Goal: Task Accomplishment & Management: Use online tool/utility

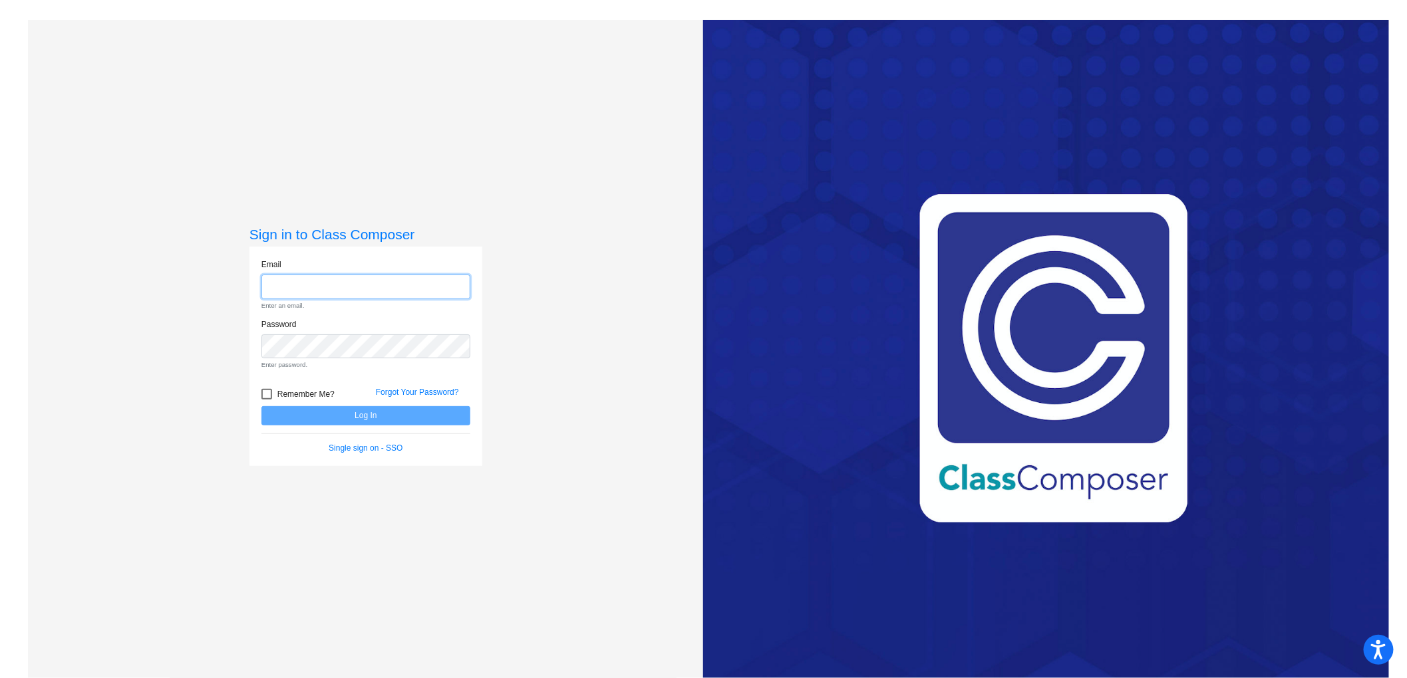
type input "[EMAIL_ADDRESS][DOMAIN_NAME]"
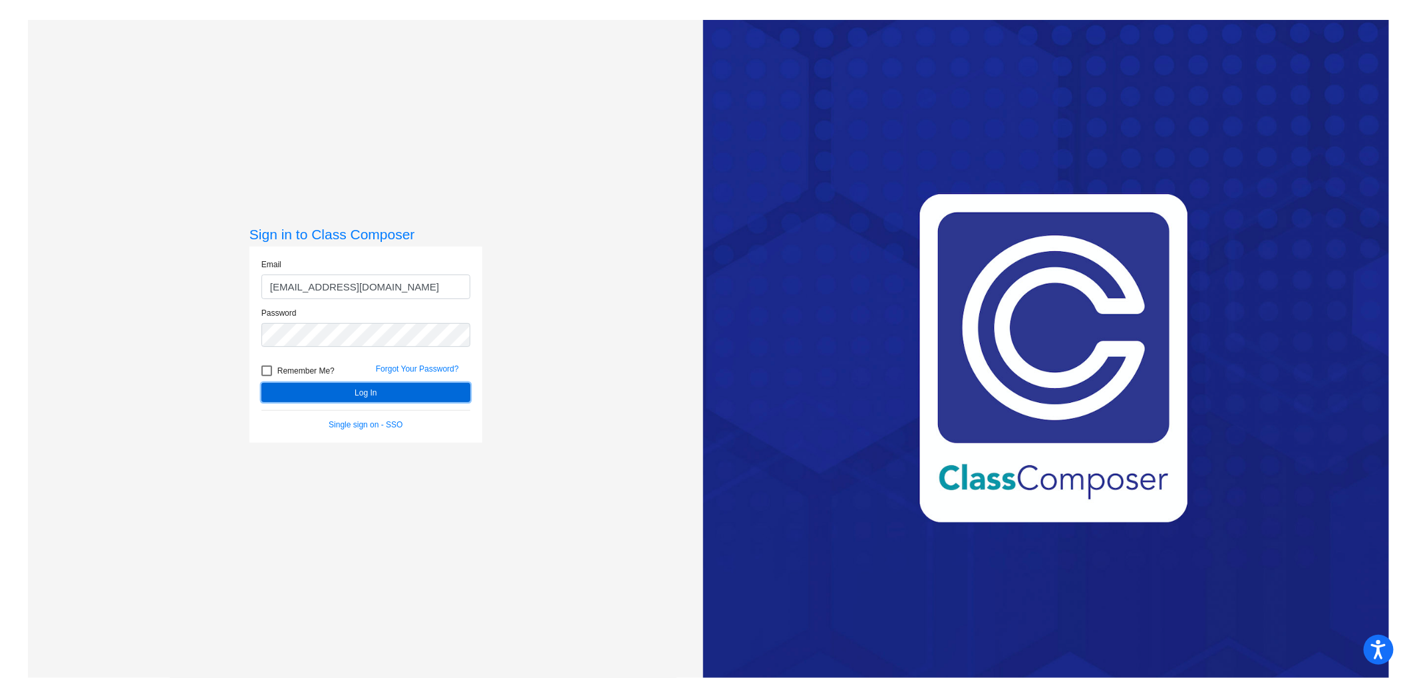
click at [382, 395] on button "Log In" at bounding box center [365, 392] width 209 height 19
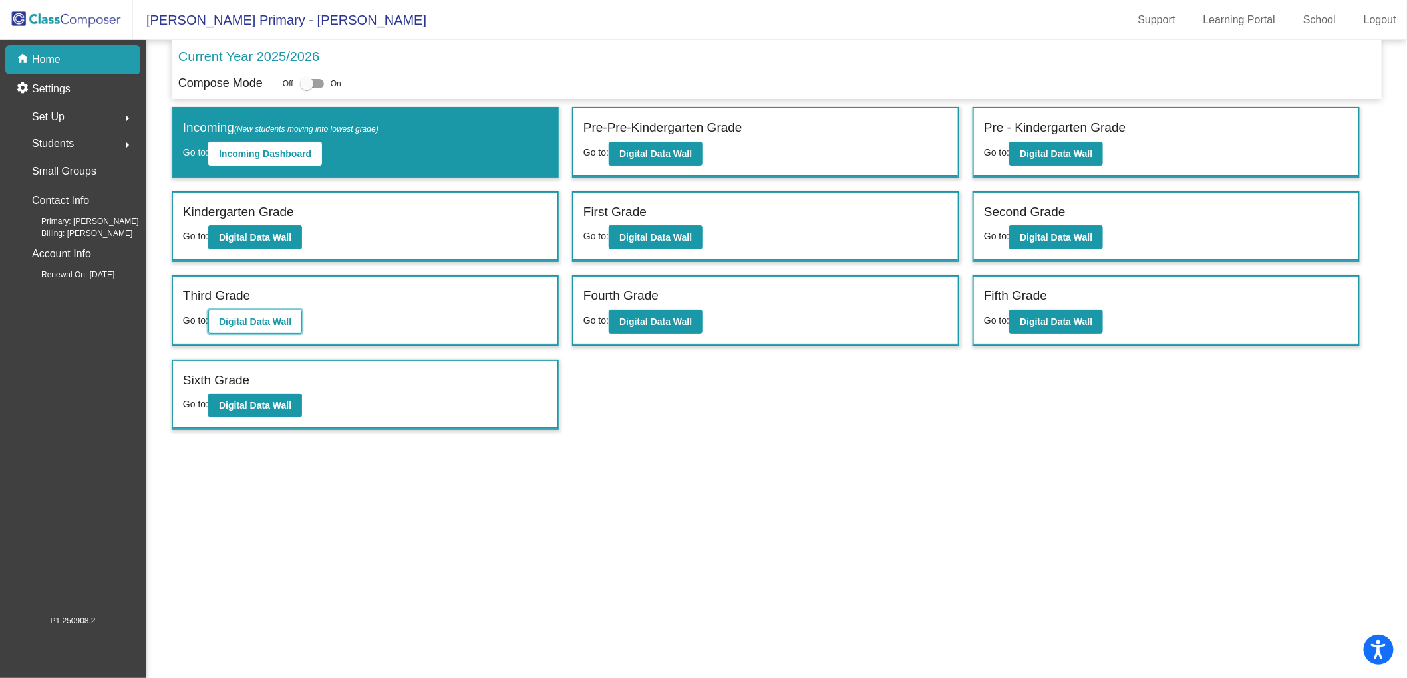
click at [275, 317] on b "Digital Data Wall" at bounding box center [255, 322] width 73 height 11
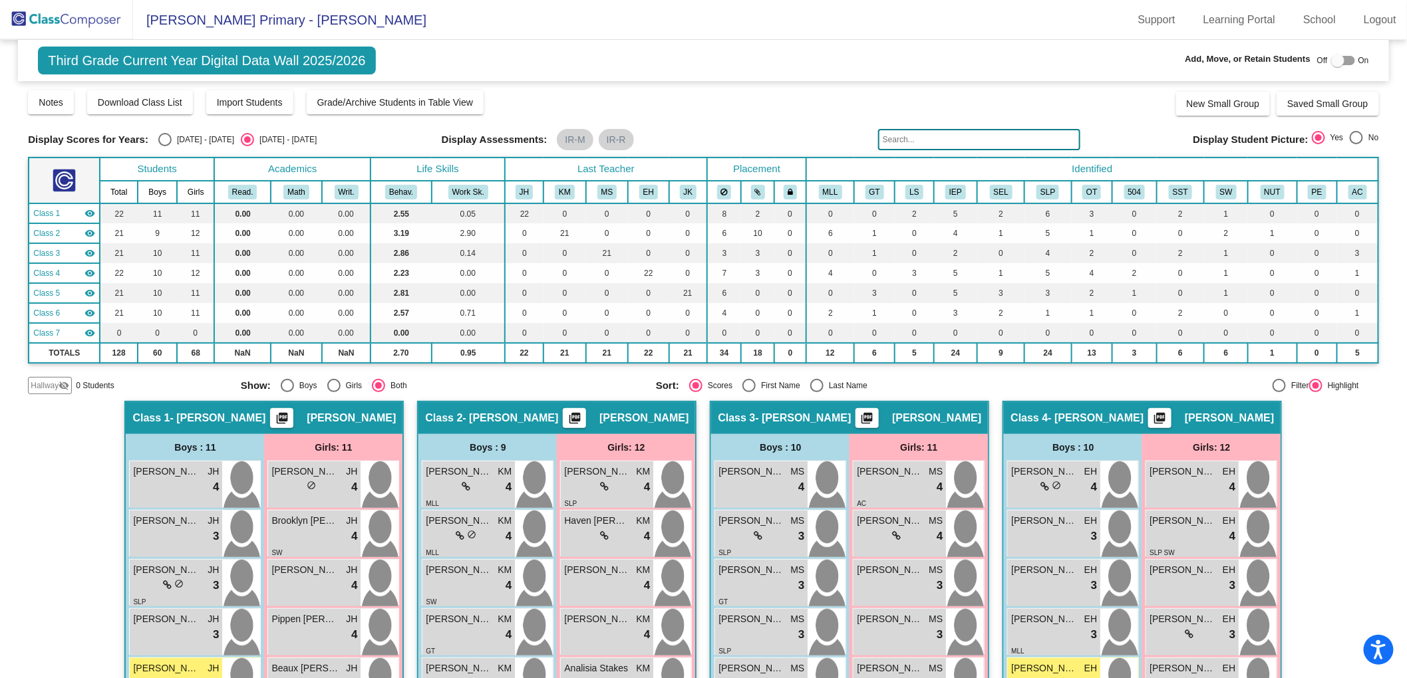
click at [180, 137] on div "[DATE] - [DATE]" at bounding box center [203, 140] width 63 height 12
click at [165, 146] on input "[DATE] - [DATE]" at bounding box center [164, 146] width 1 height 1
radio input "true"
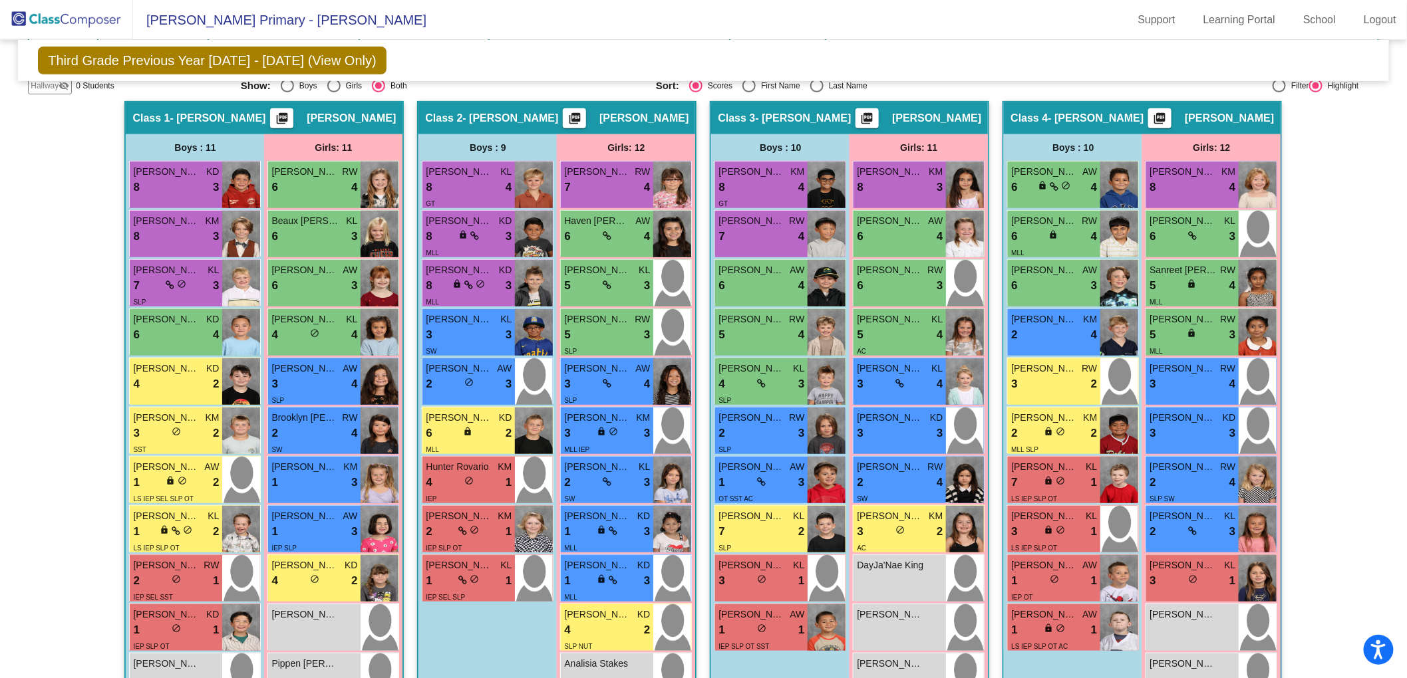
scroll to position [298, 0]
click at [458, 528] on icon at bounding box center [462, 530] width 9 height 9
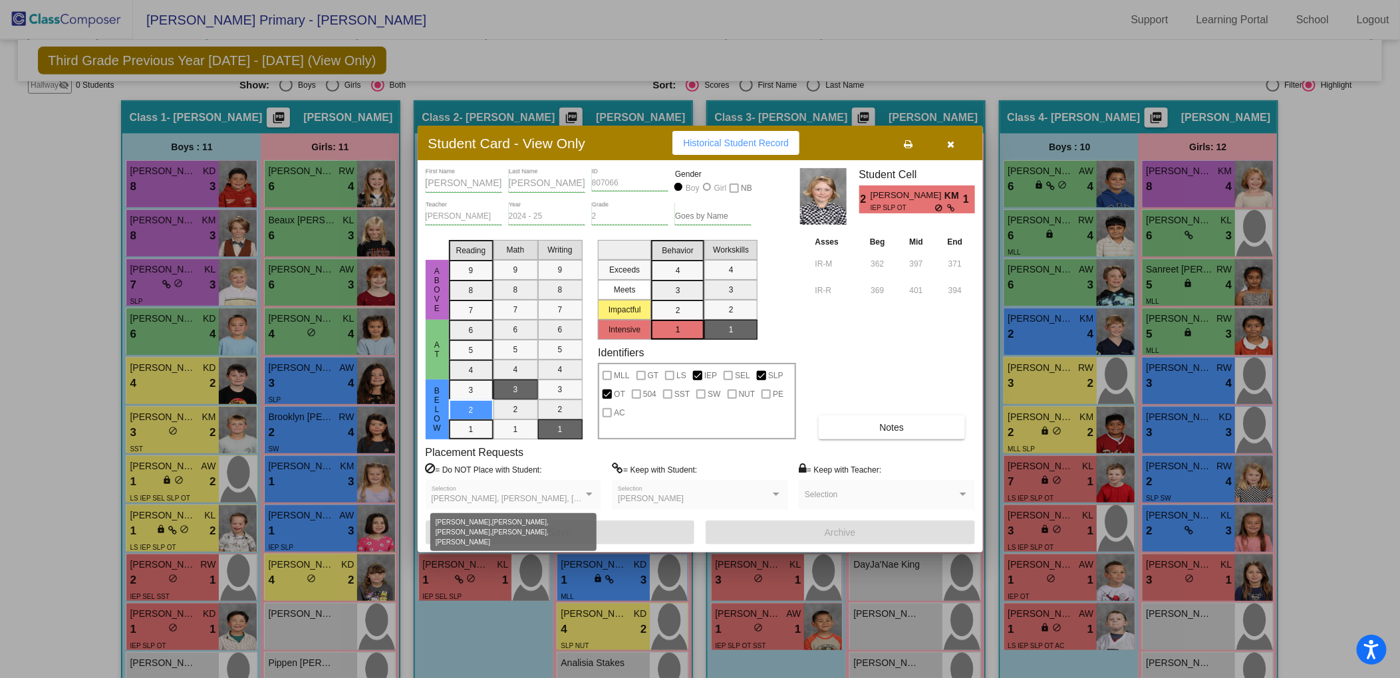
click at [514, 497] on span "[PERSON_NAME], [PERSON_NAME], [PERSON_NAME], [PERSON_NAME], [PERSON_NAME]" at bounding box center [605, 498] width 346 height 9
click at [576, 496] on span "[PERSON_NAME], [PERSON_NAME], [PERSON_NAME], [PERSON_NAME], [PERSON_NAME]" at bounding box center [605, 498] width 346 height 9
click at [957, 142] on button "button" at bounding box center [951, 143] width 43 height 24
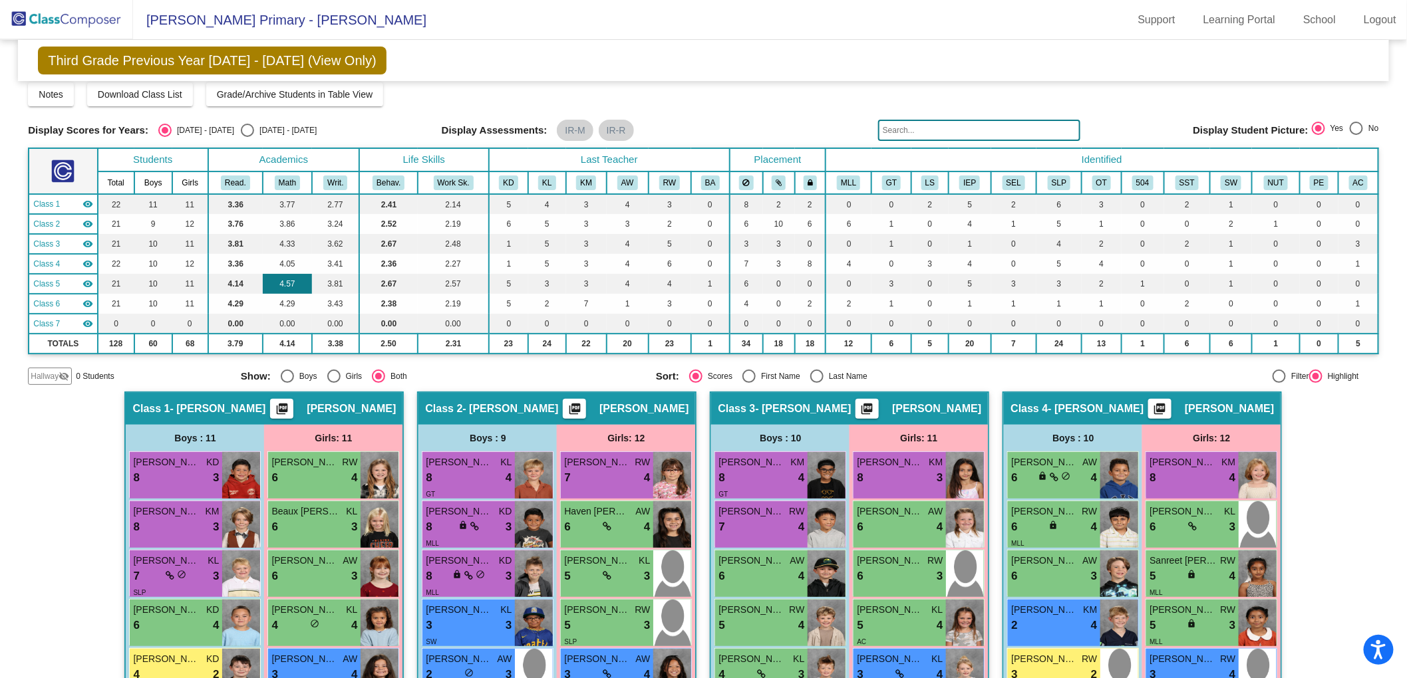
scroll to position [25, 0]
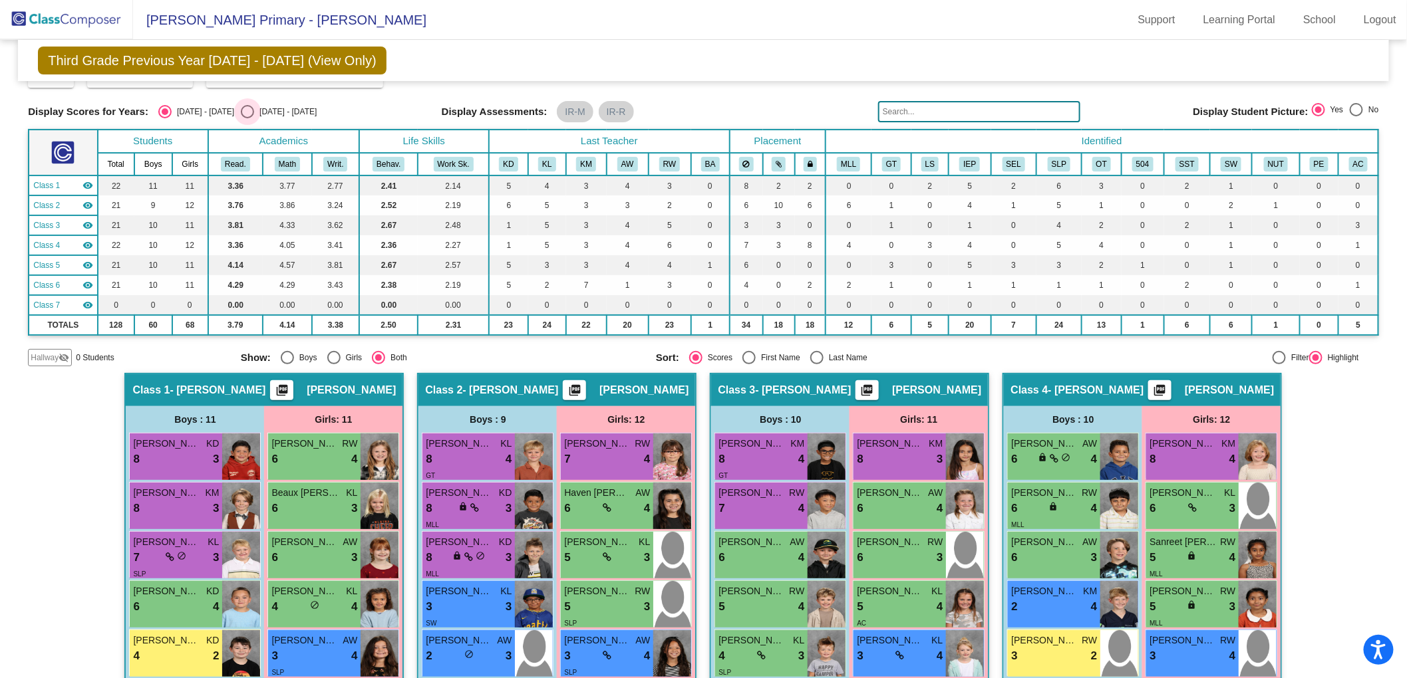
click at [274, 117] on div "[DATE] - [DATE]" at bounding box center [285, 112] width 63 height 12
click at [247, 118] on input "[DATE] - [DATE]" at bounding box center [247, 118] width 1 height 1
radio input "true"
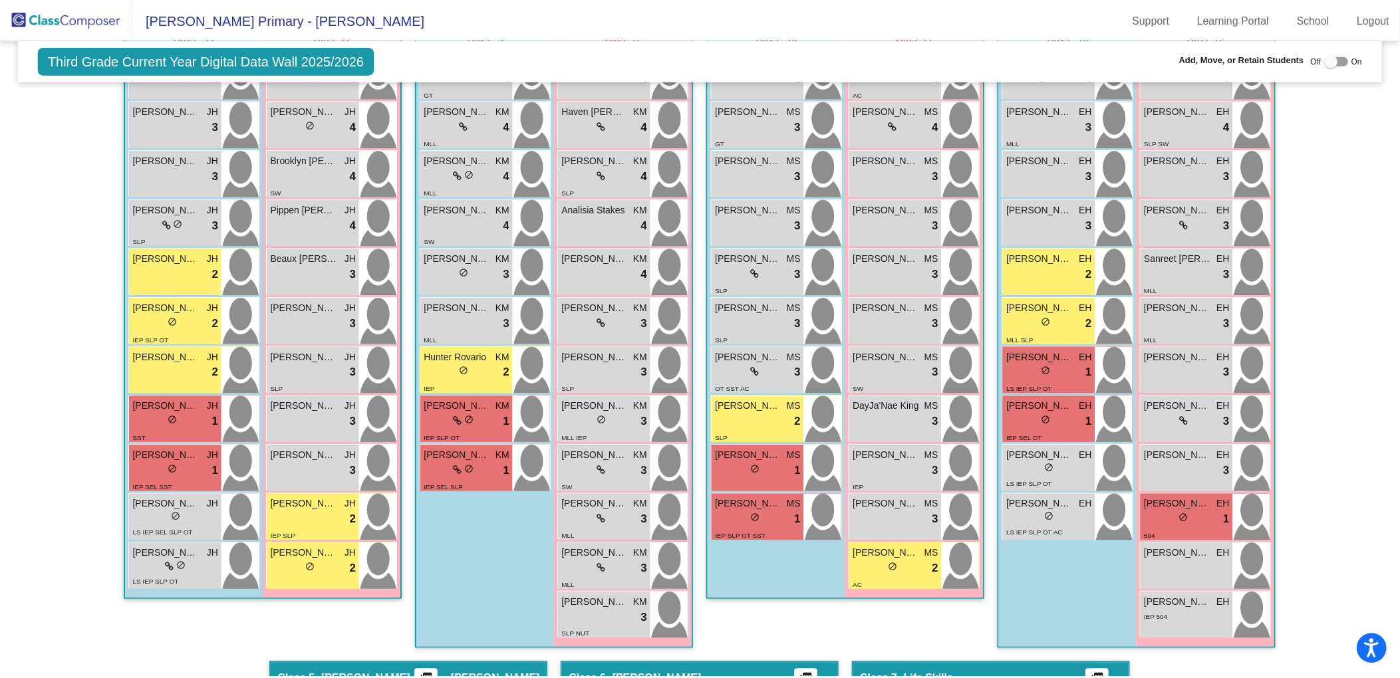
scroll to position [501, 0]
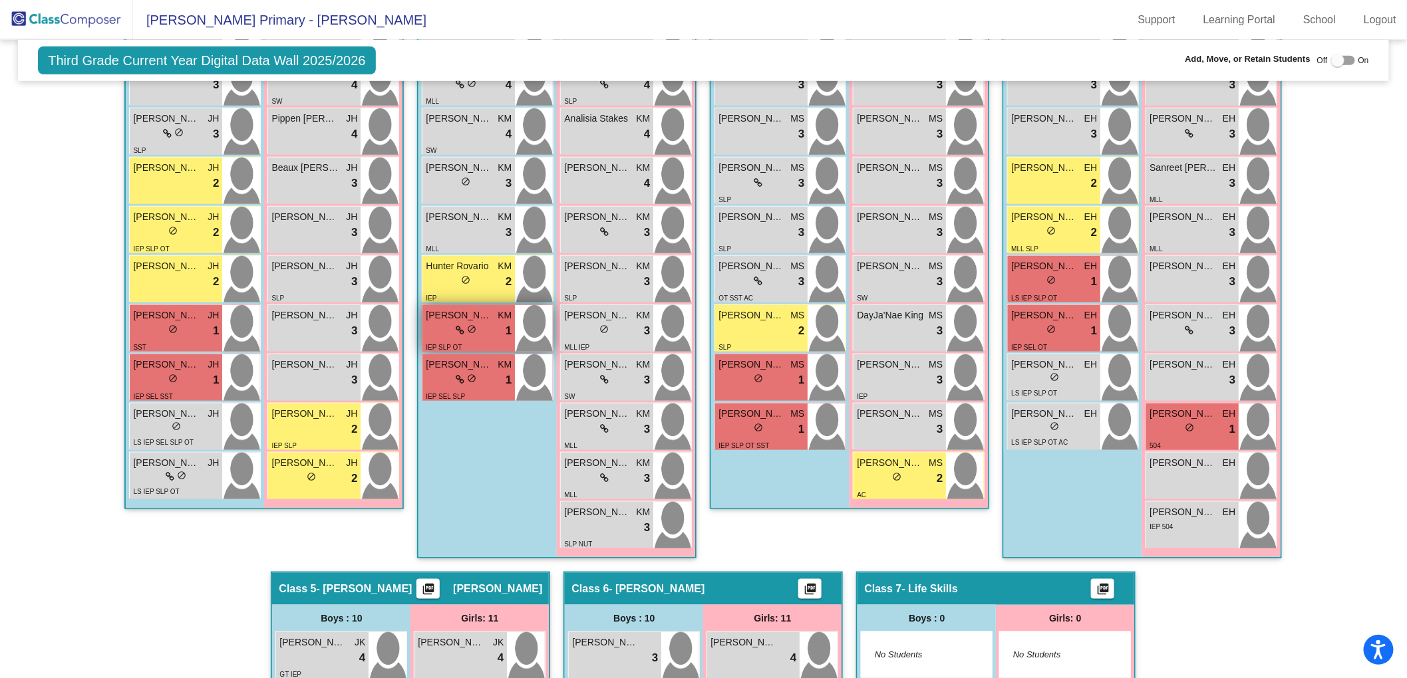
click at [466, 313] on span "[PERSON_NAME]" at bounding box center [459, 316] width 67 height 14
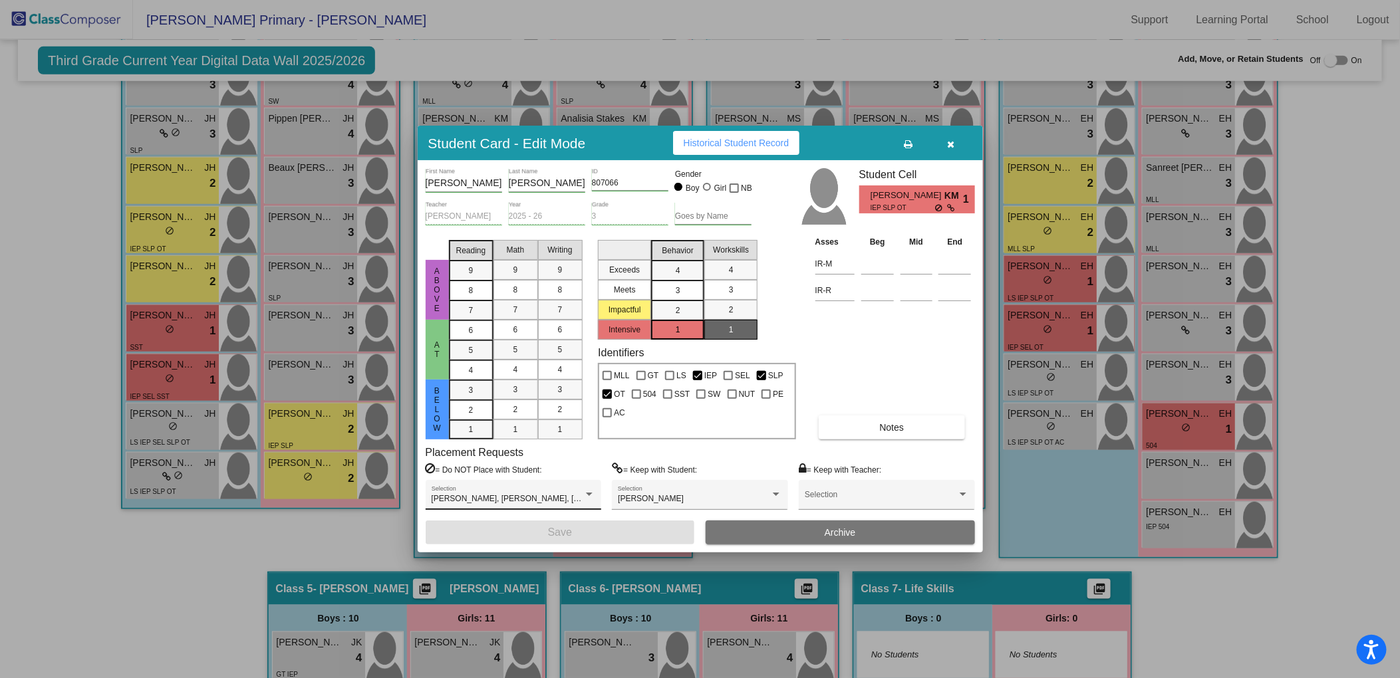
click at [530, 493] on div "[PERSON_NAME], [PERSON_NAME], [PERSON_NAME], [PERSON_NAME], [PERSON_NAME] Selec…" at bounding box center [514, 498] width 164 height 24
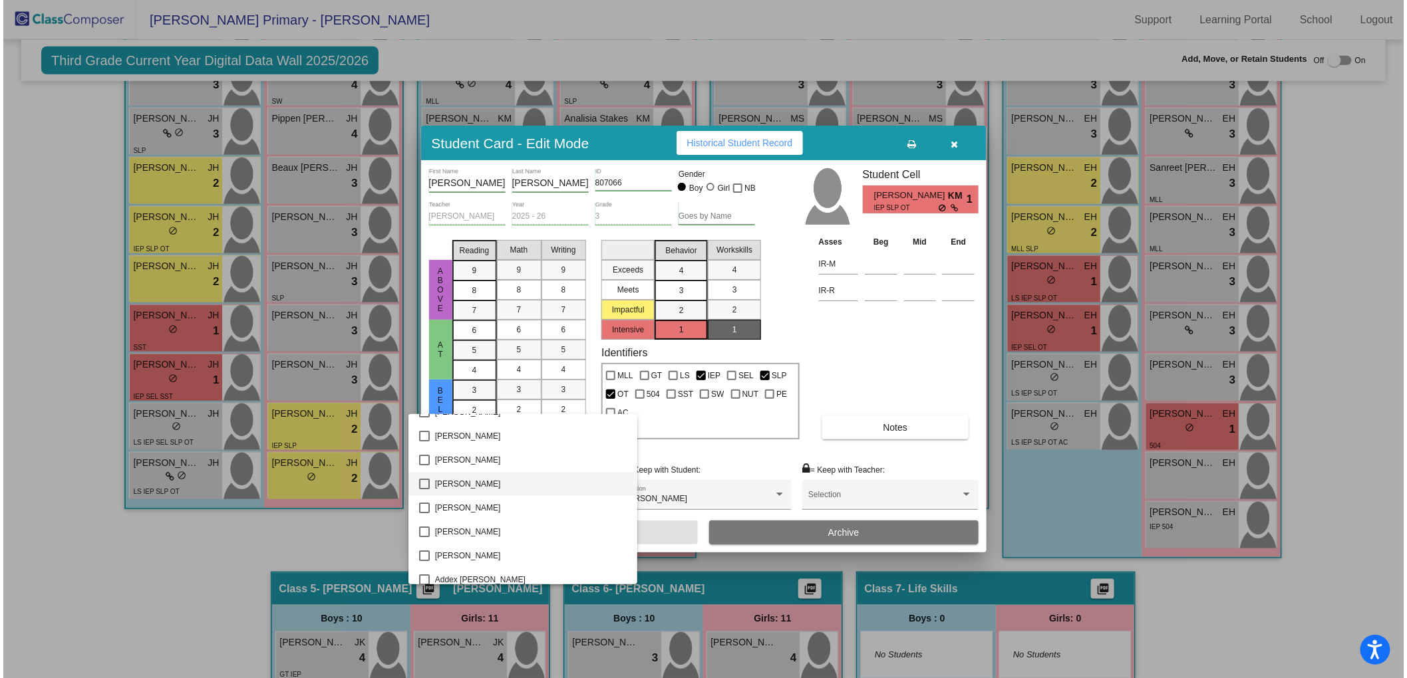
scroll to position [0, 0]
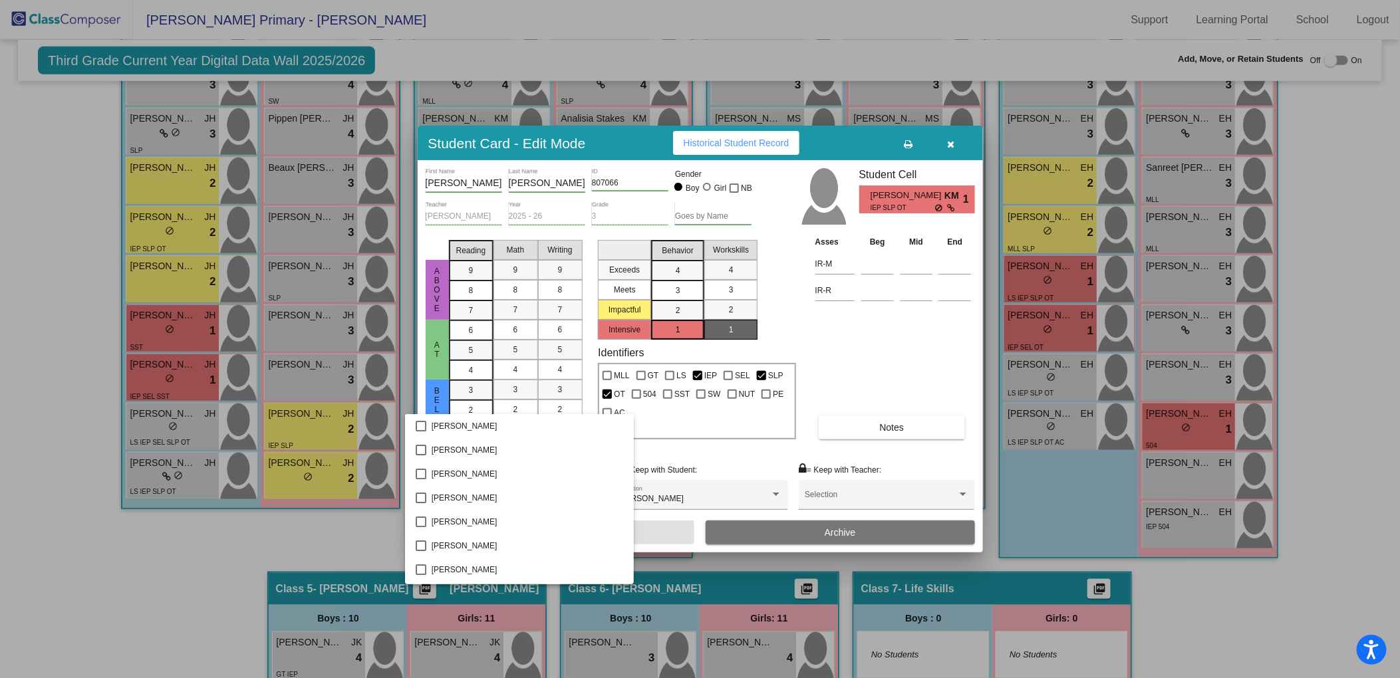
click at [295, 529] on div at bounding box center [700, 339] width 1400 height 678
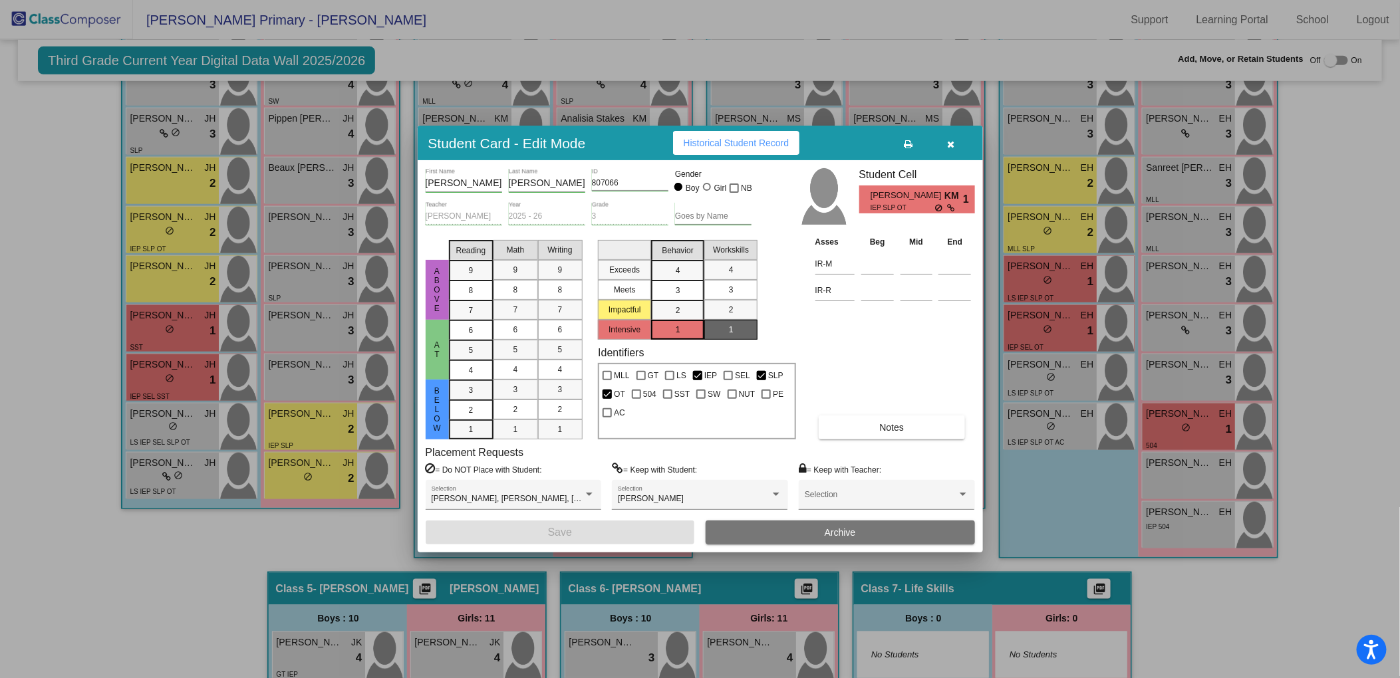
click at [951, 140] on icon "button" at bounding box center [950, 144] width 7 height 9
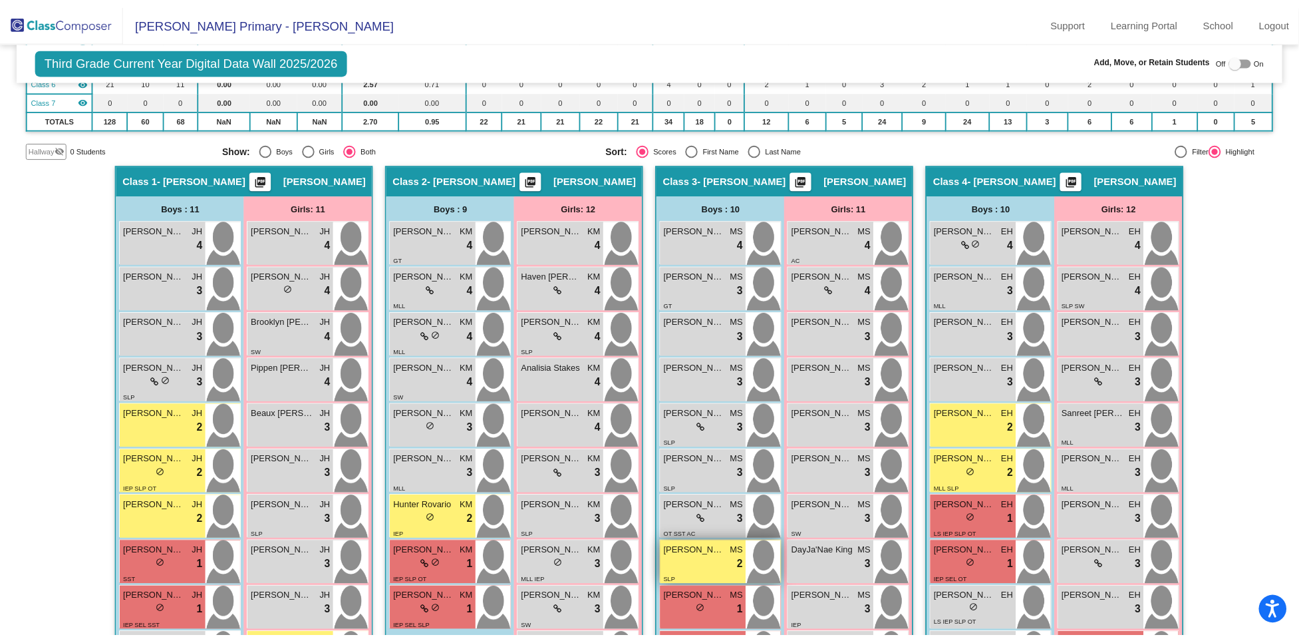
scroll to position [229, 0]
